Goal: Find specific page/section: Find specific page/section

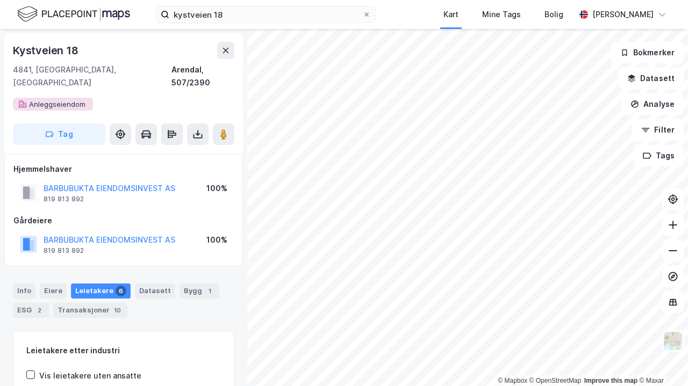
click at [369, 15] on icon at bounding box center [366, 14] width 4 height 4
click at [362, 15] on input "kystveien 18" at bounding box center [265, 14] width 193 height 16
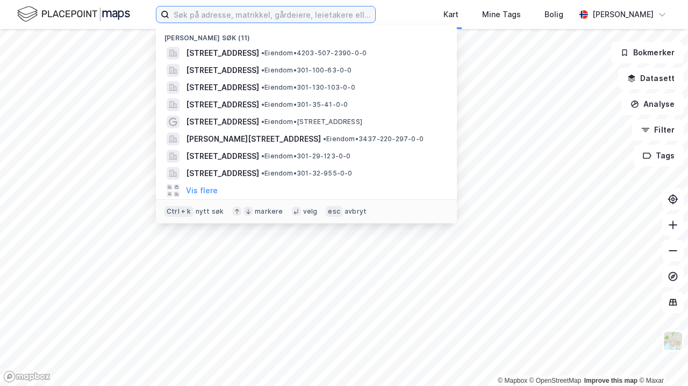
click at [252, 17] on input at bounding box center [272, 14] width 206 height 16
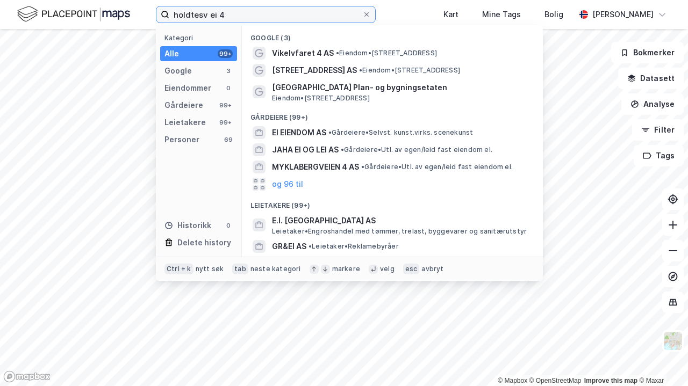
click at [210, 15] on input "holdtesv ei 4" at bounding box center [265, 14] width 193 height 16
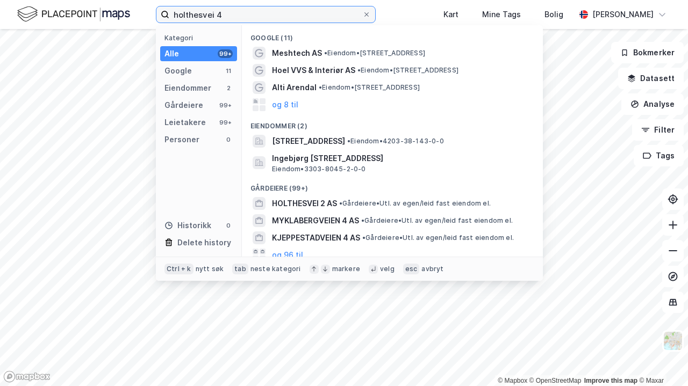
type input "holthesvei 4"
click at [345, 141] on span "[STREET_ADDRESS]" at bounding box center [308, 141] width 73 height 13
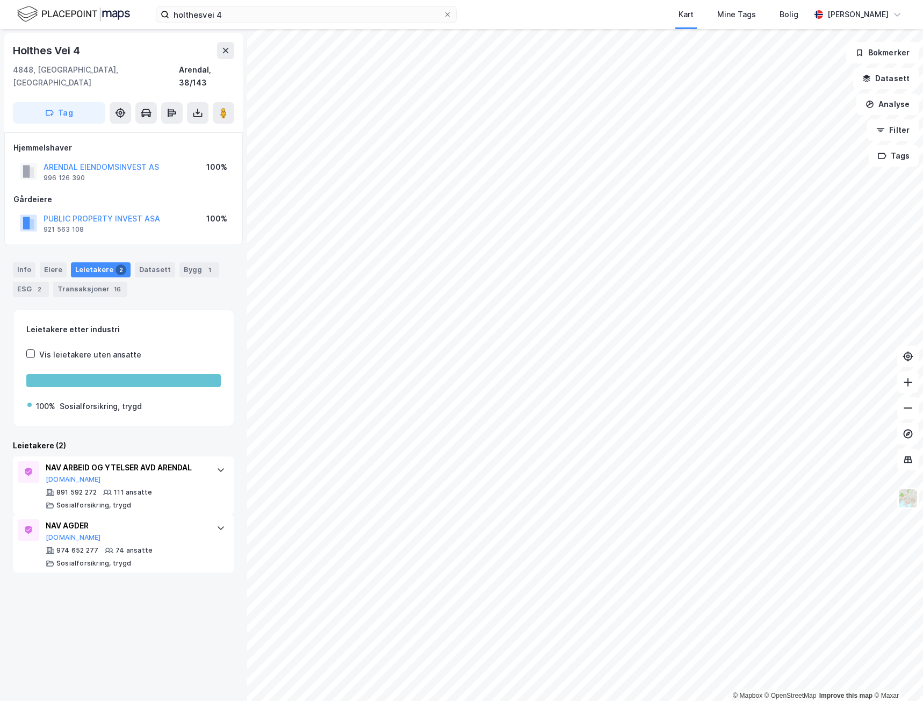
click at [100, 262] on div "Leietakere 2" at bounding box center [101, 269] width 60 height 15
click at [34, 284] on div "2" at bounding box center [39, 289] width 11 height 11
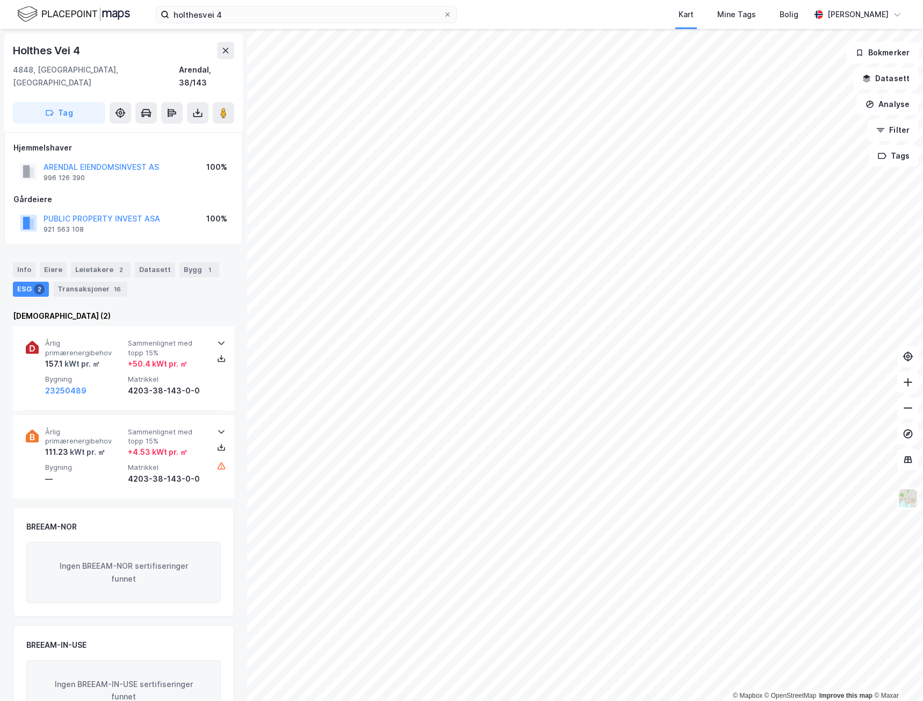
click at [27, 262] on div "Info" at bounding box center [24, 269] width 23 height 15
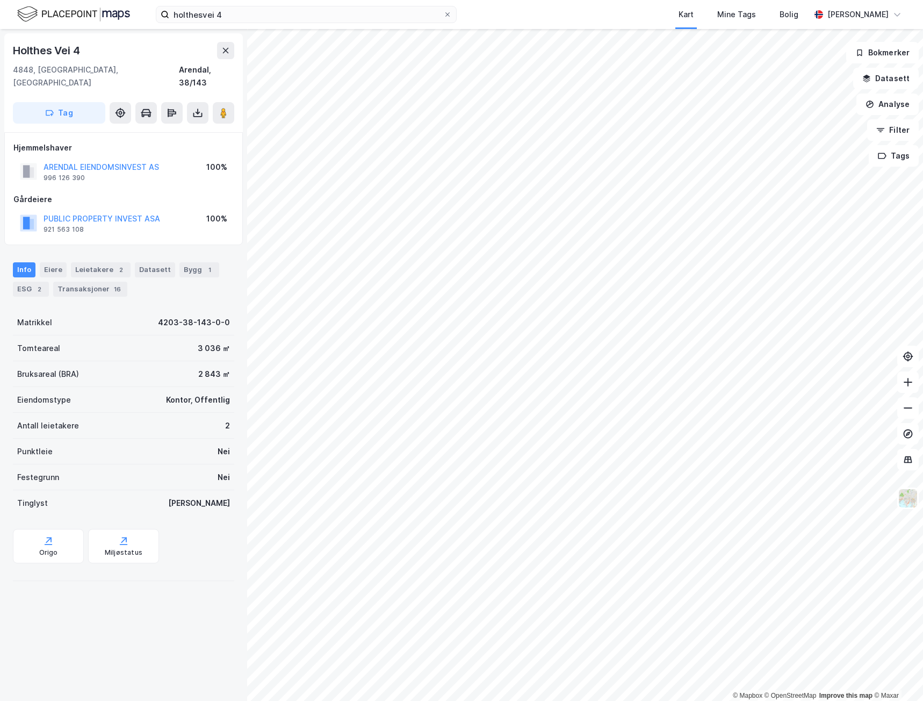
click at [186, 262] on div "Bygg 1" at bounding box center [200, 269] width 40 height 15
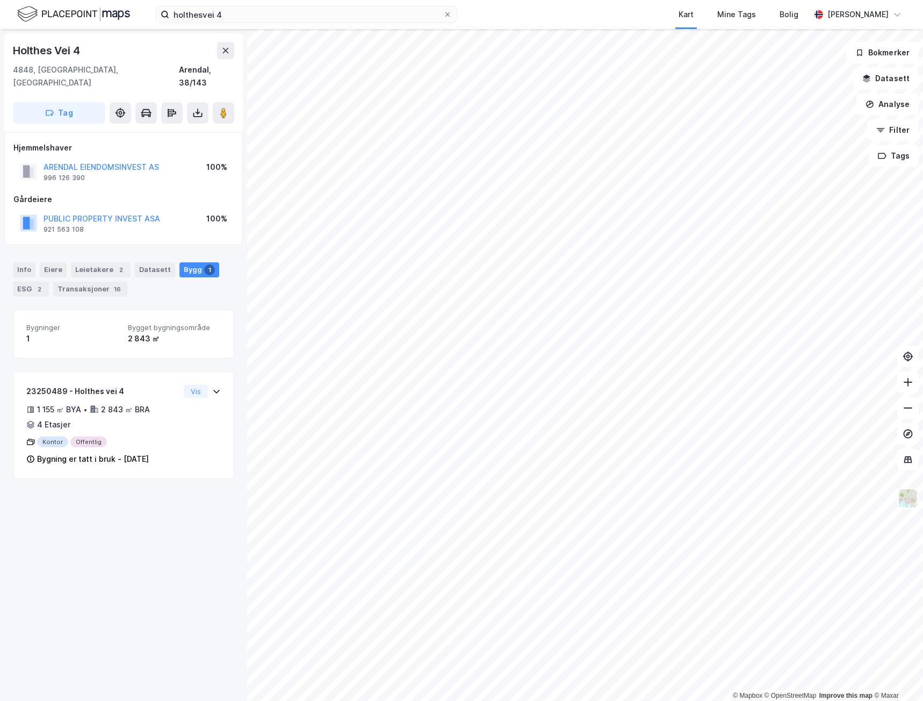
click at [222, 107] on image at bounding box center [223, 112] width 6 height 11
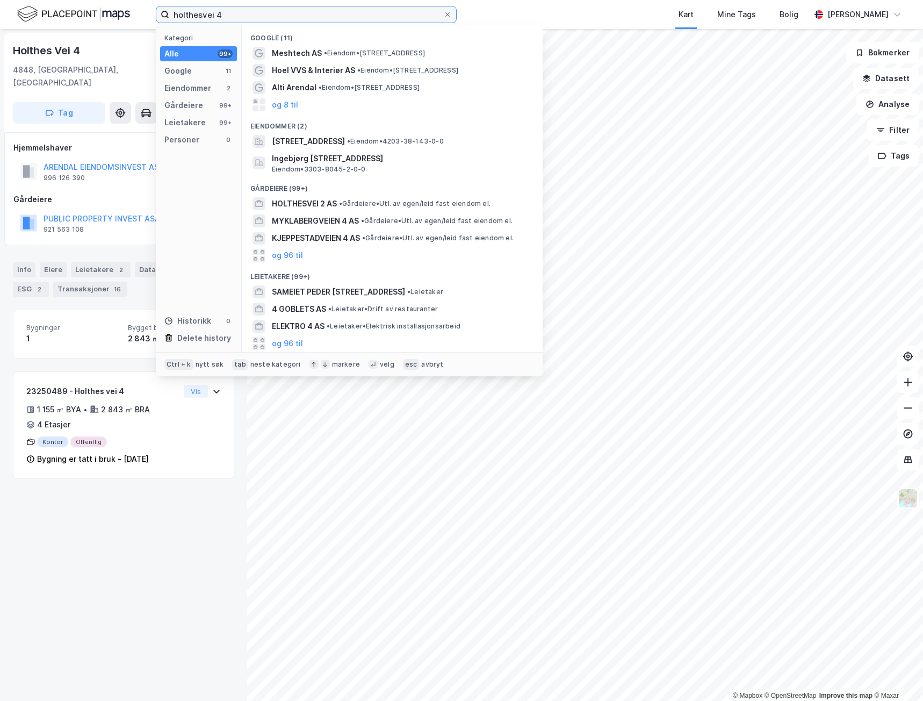
click at [242, 10] on input "holthesvei 4" at bounding box center [306, 14] width 274 height 16
click at [335, 139] on span "[STREET_ADDRESS]" at bounding box center [308, 141] width 73 height 13
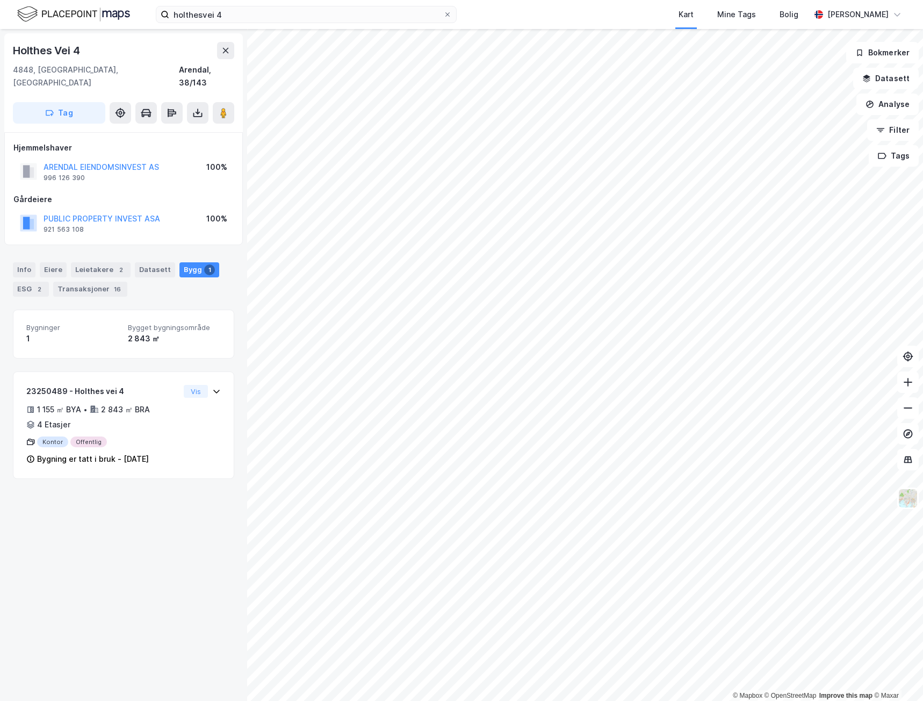
click at [687, 386] on img at bounding box center [908, 498] width 20 height 20
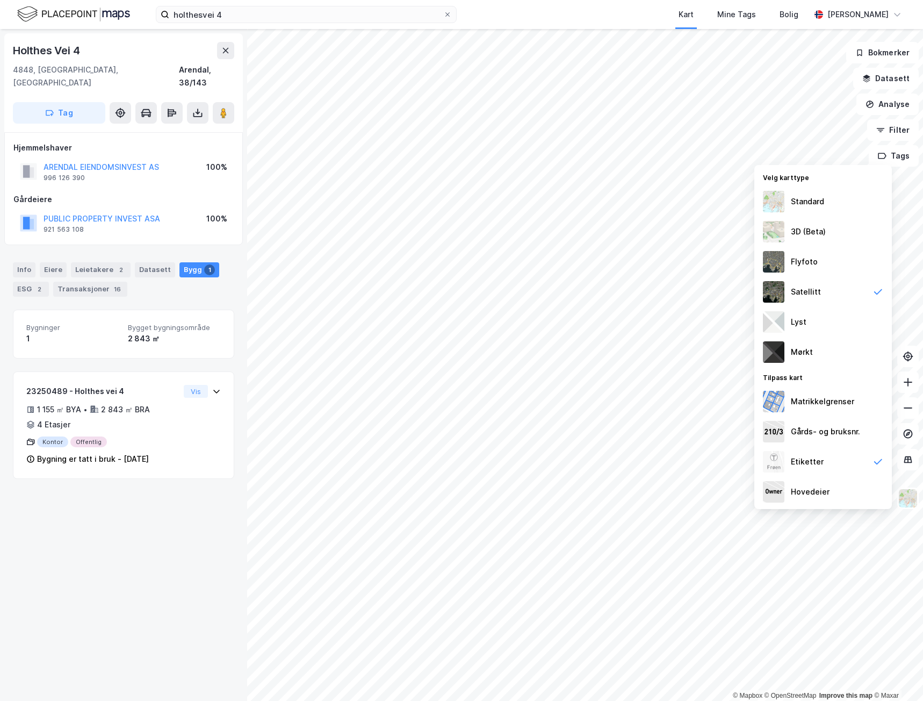
click at [687, 288] on div "Satellitt" at bounding box center [806, 291] width 30 height 13
